Goal: Task Accomplishment & Management: Use online tool/utility

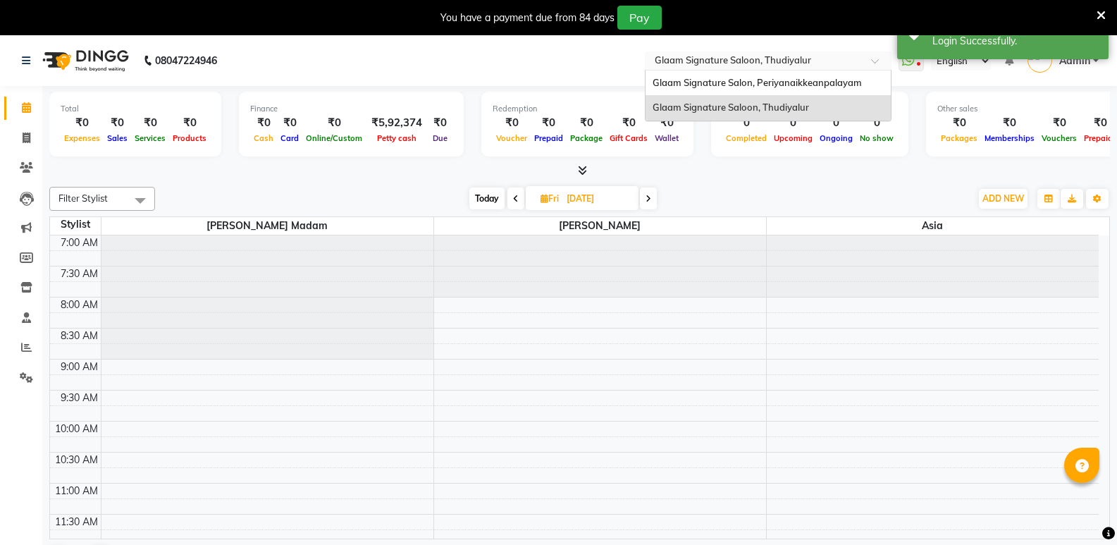
click at [669, 63] on input "text" at bounding box center [754, 62] width 204 height 14
click at [678, 83] on span "Glaam Signature Salon, Periyanaikkeanpalayam" at bounding box center [756, 82] width 209 height 11
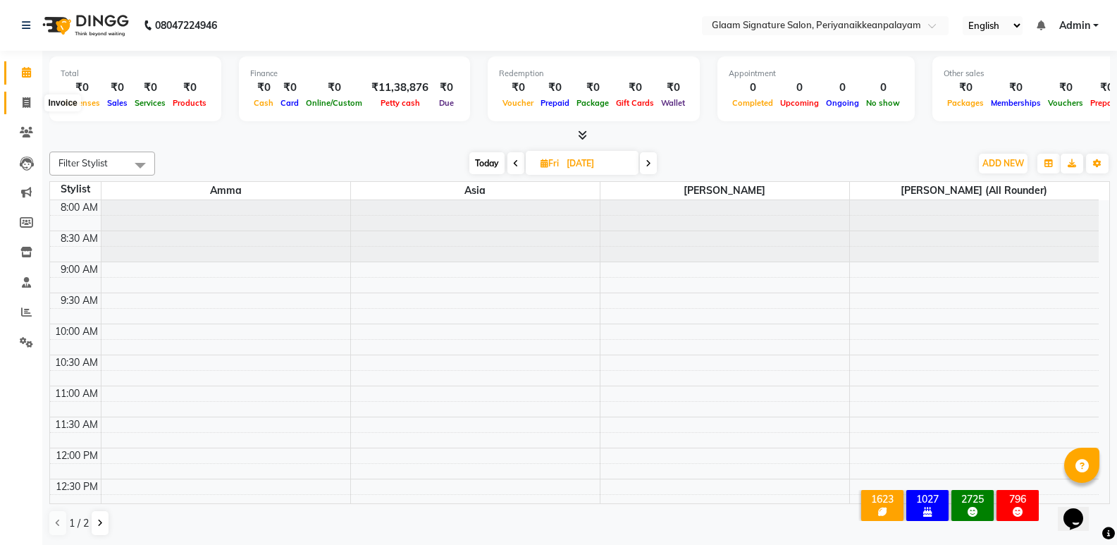
click at [25, 110] on span at bounding box center [26, 103] width 25 height 16
select select "service"
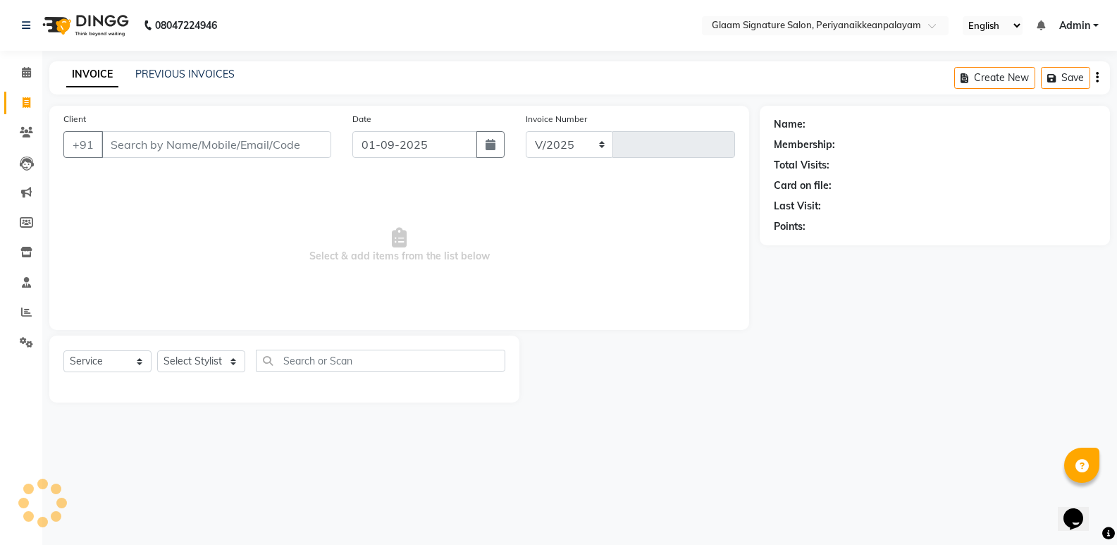
select select "4039"
type input "0957"
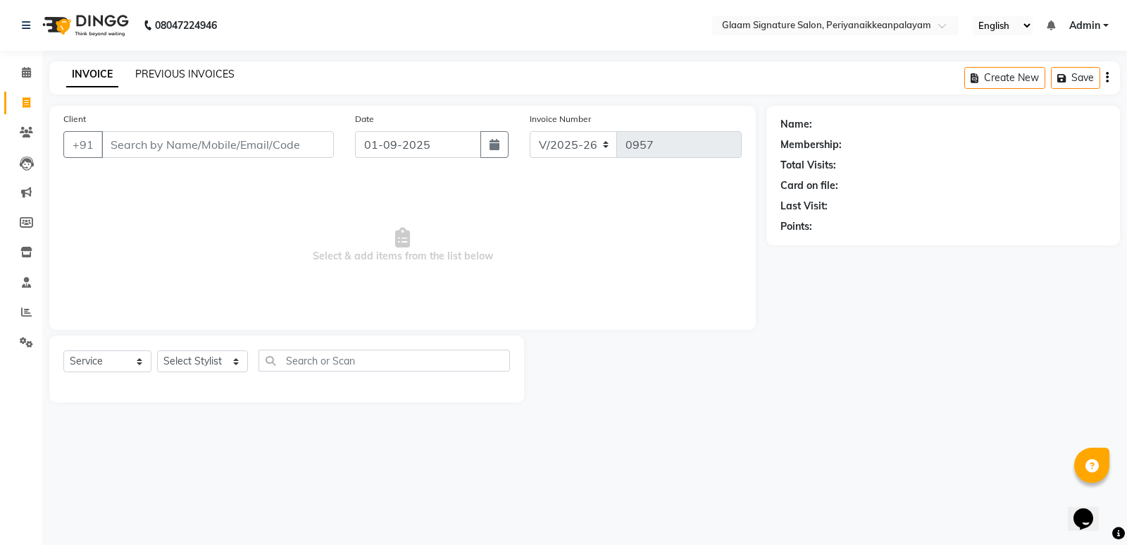
click at [193, 77] on link "PREVIOUS INVOICES" at bounding box center [184, 74] width 99 height 13
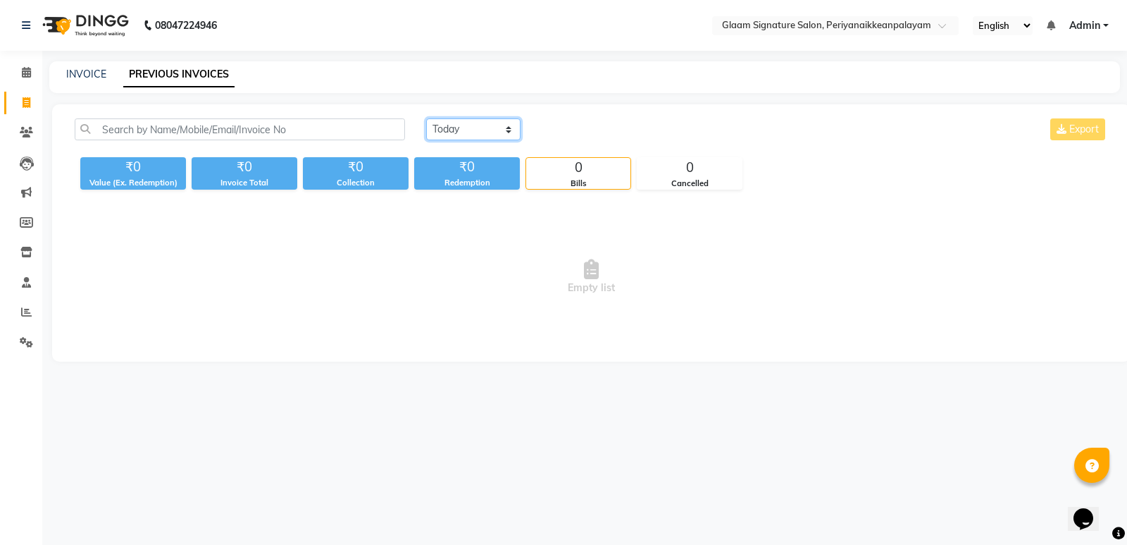
click at [445, 130] on select "Today Yesterday Custom Range" at bounding box center [473, 129] width 94 height 22
select select "range"
click at [426, 118] on select "Today Yesterday Custom Range" at bounding box center [473, 129] width 94 height 22
click at [561, 132] on input "01-09-2025" at bounding box center [588, 130] width 99 height 20
select select "9"
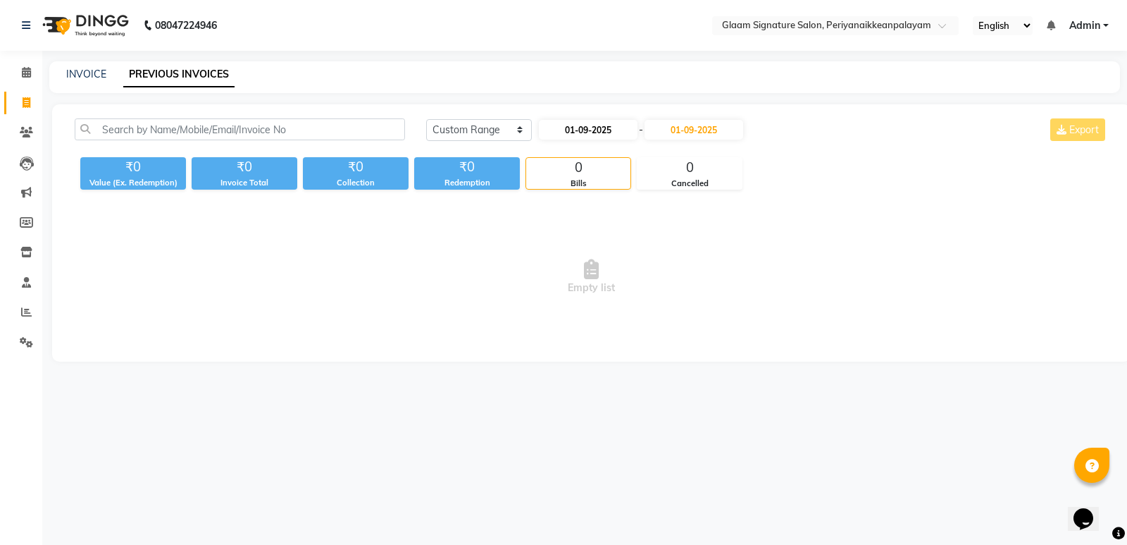
select select "2025"
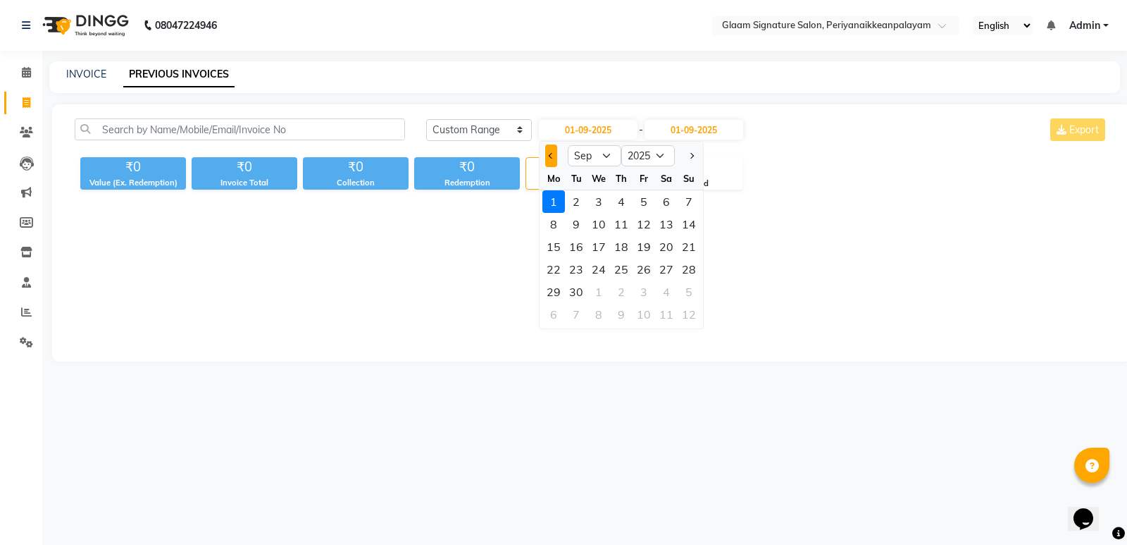
click at [554, 155] on span "Previous month" at bounding box center [552, 156] width 6 height 6
select select "8"
click at [599, 291] on div "27" at bounding box center [599, 291] width 23 height 23
type input "27-08-2025"
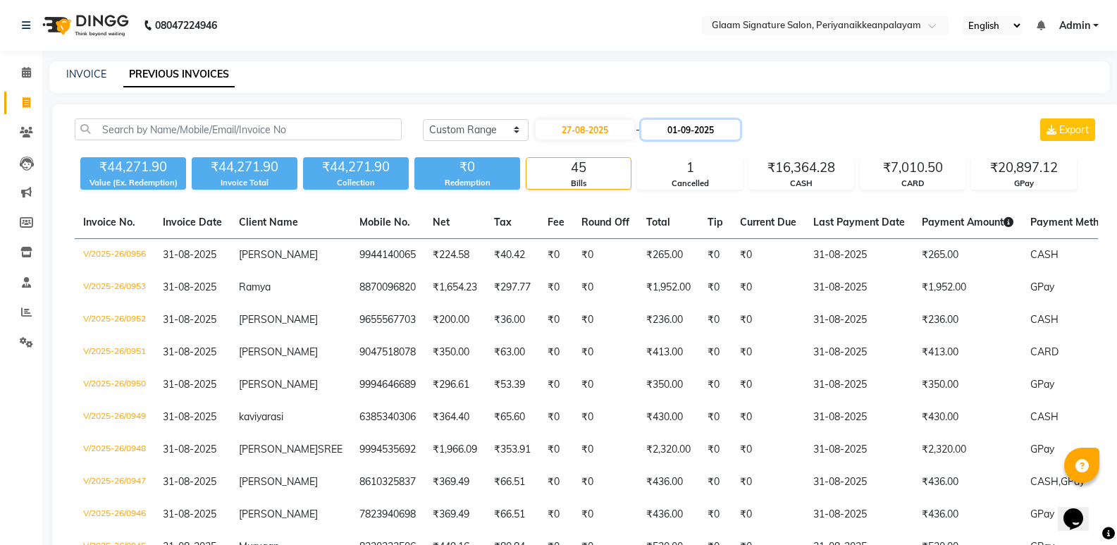
click at [714, 131] on input "01-09-2025" at bounding box center [690, 130] width 99 height 20
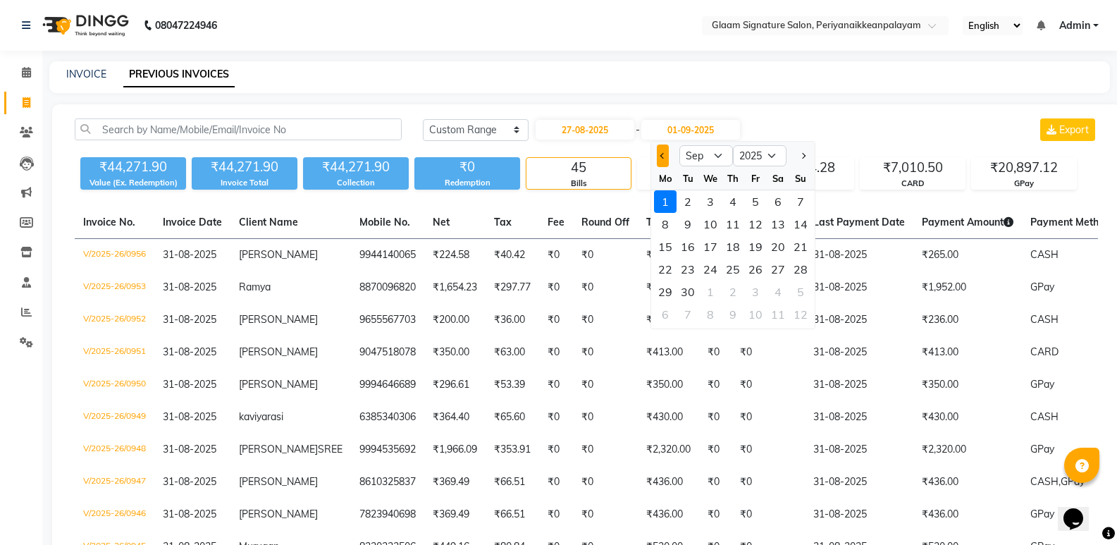
click at [659, 160] on button "Previous month" at bounding box center [663, 155] width 12 height 23
select select "8"
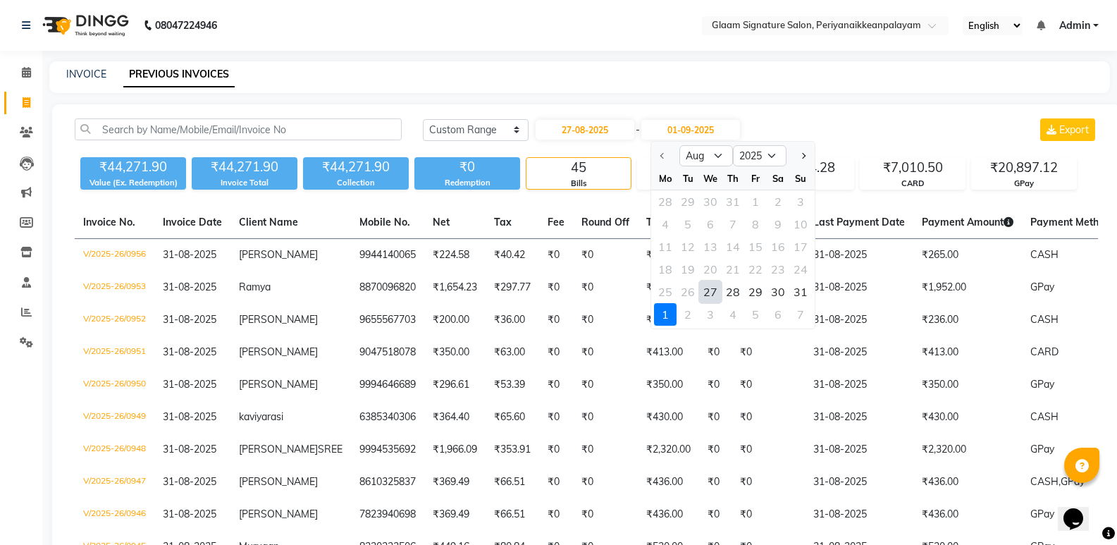
click at [712, 294] on div "27" at bounding box center [710, 291] width 23 height 23
type input "27-08-2025"
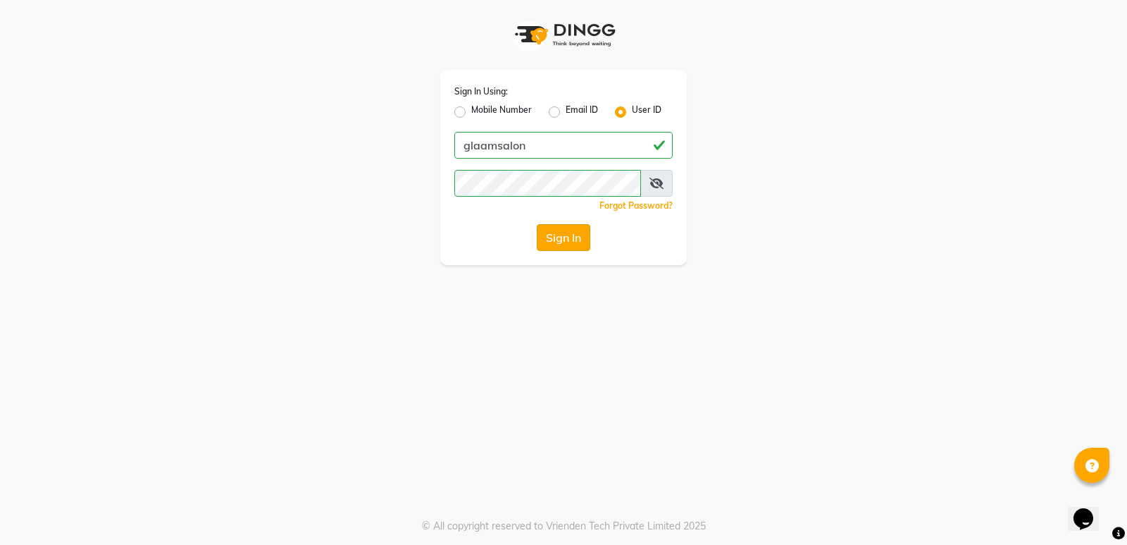
click at [553, 243] on button "Sign In" at bounding box center [564, 237] width 54 height 27
